Goal: Task Accomplishment & Management: Manage account settings

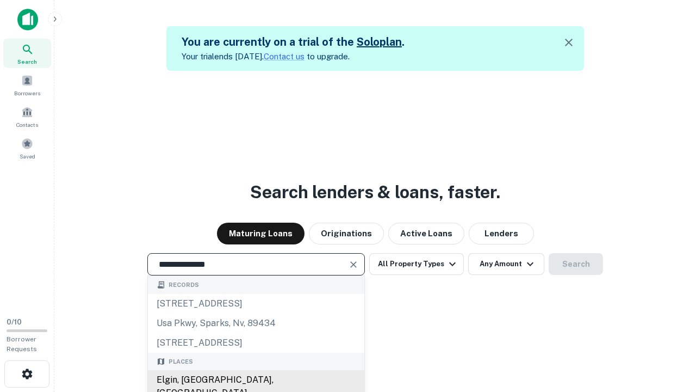
click at [256, 380] on div "Elgin, [GEOGRAPHIC_DATA], [GEOGRAPHIC_DATA]" at bounding box center [256, 386] width 216 height 33
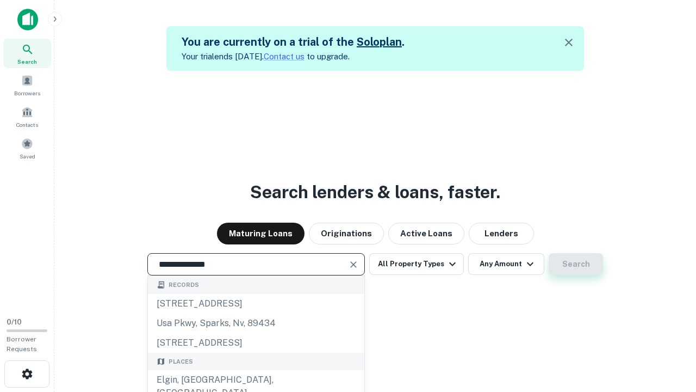
type input "**********"
click at [576, 264] on button "Search" at bounding box center [576, 264] width 54 height 22
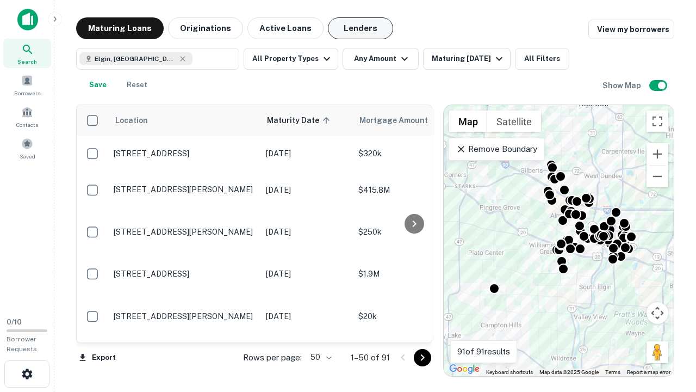
click at [361, 28] on button "Lenders" at bounding box center [360, 28] width 65 height 22
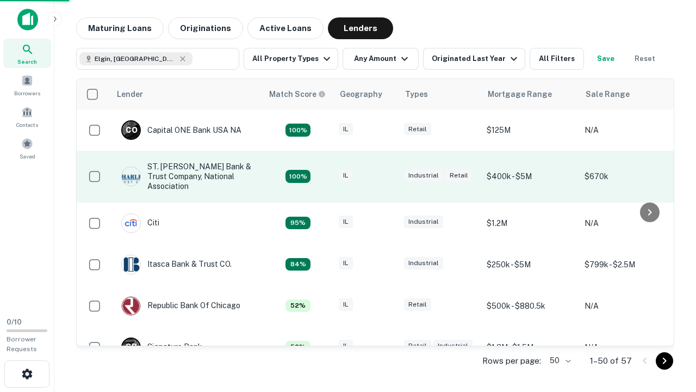
click at [386, 176] on div "IL" at bounding box center [366, 176] width 54 height 15
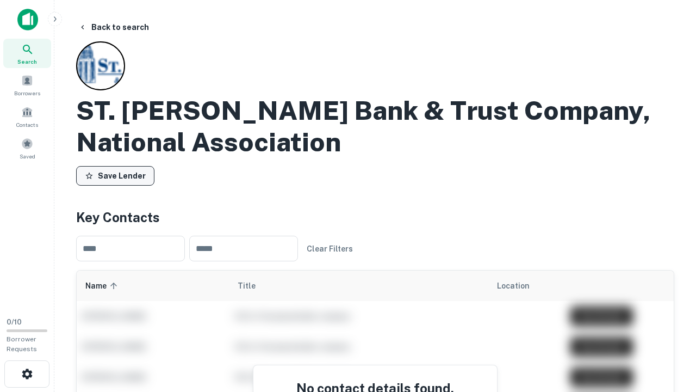
click at [115, 176] on button "Save Lender" at bounding box center [115, 176] width 78 height 20
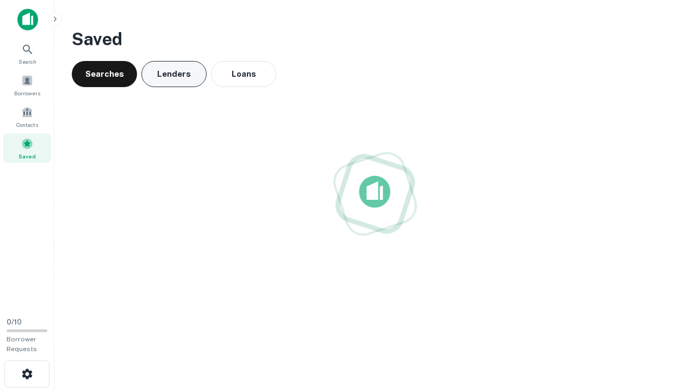
click at [174, 74] on button "Lenders" at bounding box center [173, 74] width 65 height 26
